Goal: Find specific page/section: Find specific page/section

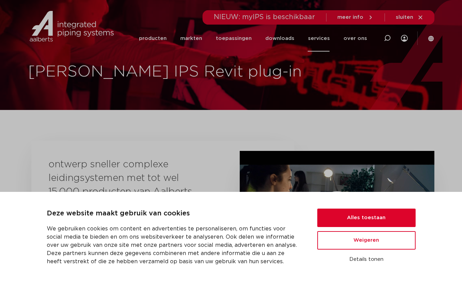
click at [70, 30] on img at bounding box center [71, 26] width 87 height 31
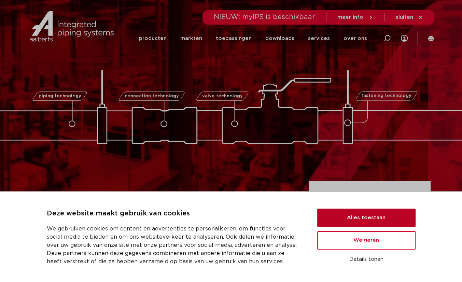
click at [361, 216] on button "Alles toestaan" at bounding box center [366, 218] width 98 height 18
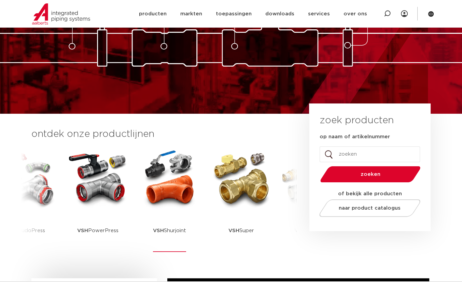
scroll to position [34, 0]
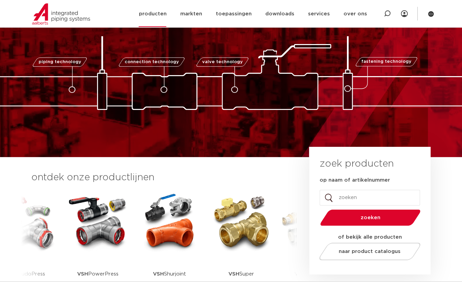
click at [163, 14] on link "producten" at bounding box center [153, 14] width 28 height 26
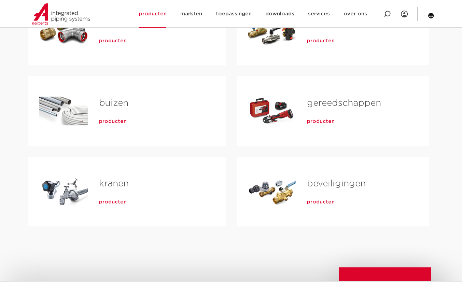
scroll to position [102, 0]
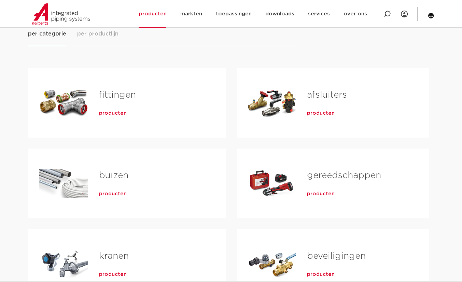
click at [68, 182] on div "Tabs. Open items met enter of spatie, sluit af met escape en navigeer met de pi…" at bounding box center [63, 184] width 49 height 48
drag, startPoint x: 119, startPoint y: 193, endPoint x: 135, endPoint y: 197, distance: 16.5
click at [119, 193] on span "producten" at bounding box center [113, 194] width 28 height 7
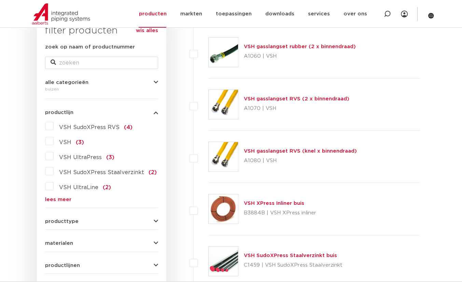
scroll to position [137, 0]
